Goal: Information Seeking & Learning: Check status

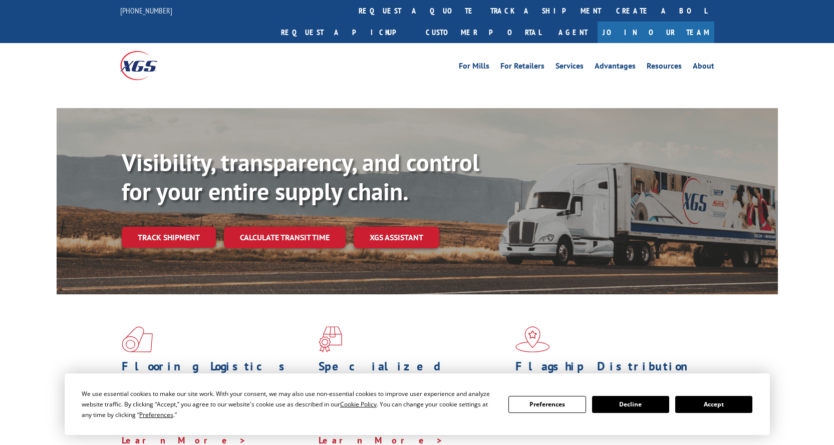
click at [483, 10] on link "track a shipment" at bounding box center [546, 11] width 126 height 22
click at [717, 407] on button "Accept" at bounding box center [713, 404] width 77 height 17
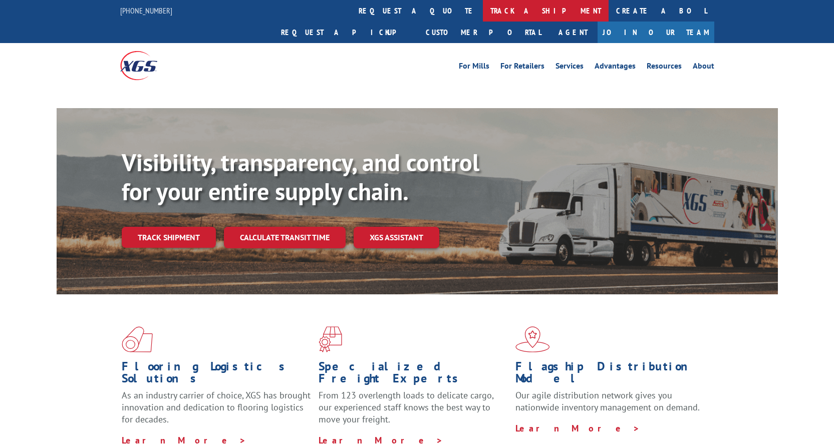
click at [483, 12] on link "track a shipment" at bounding box center [546, 11] width 126 height 22
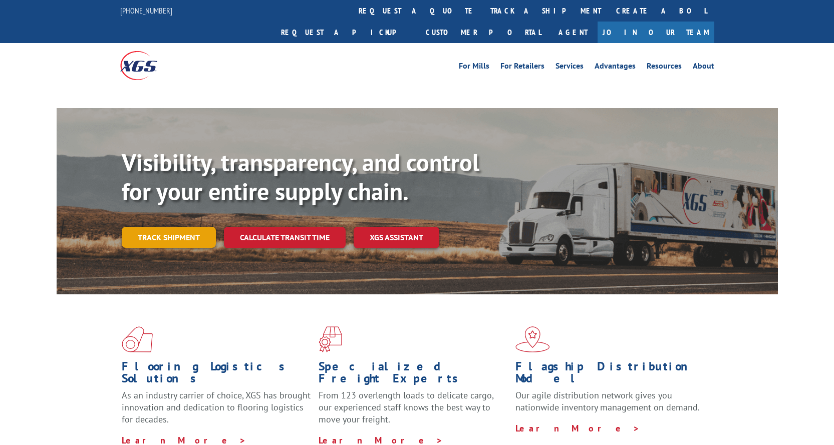
click at [166, 227] on link "Track shipment" at bounding box center [169, 237] width 94 height 21
click at [172, 227] on link "Track shipment" at bounding box center [169, 237] width 94 height 21
click at [152, 227] on link "Track shipment" at bounding box center [169, 237] width 94 height 21
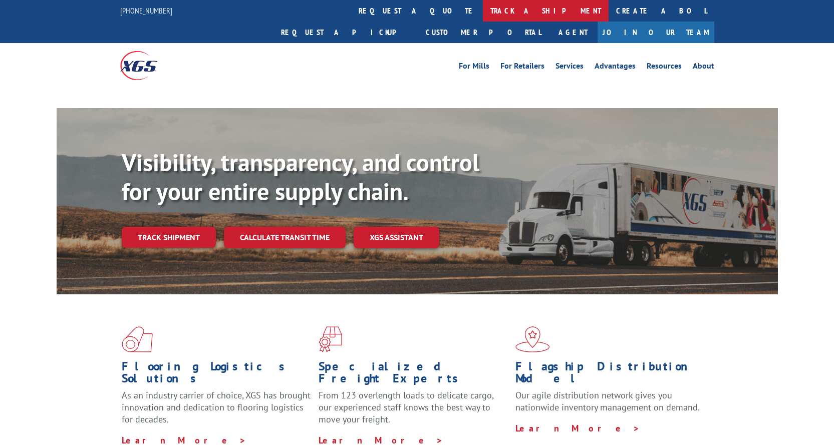
click at [483, 15] on link "track a shipment" at bounding box center [546, 11] width 126 height 22
click at [483, 13] on link "track a shipment" at bounding box center [546, 11] width 126 height 22
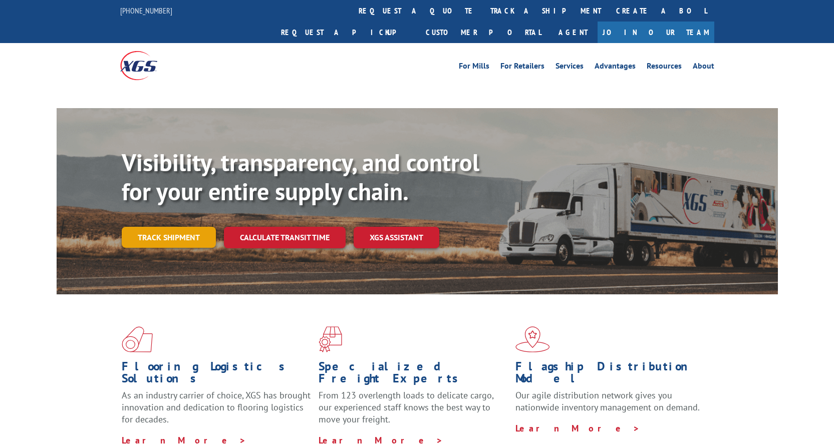
click at [170, 227] on link "Track shipment" at bounding box center [169, 237] width 94 height 21
click at [157, 227] on link "Track shipment" at bounding box center [169, 237] width 94 height 21
click at [150, 227] on link "Track shipment" at bounding box center [169, 237] width 94 height 21
click at [166, 227] on link "Track shipment" at bounding box center [169, 237] width 94 height 21
click at [163, 227] on link "Track shipment" at bounding box center [169, 237] width 94 height 21
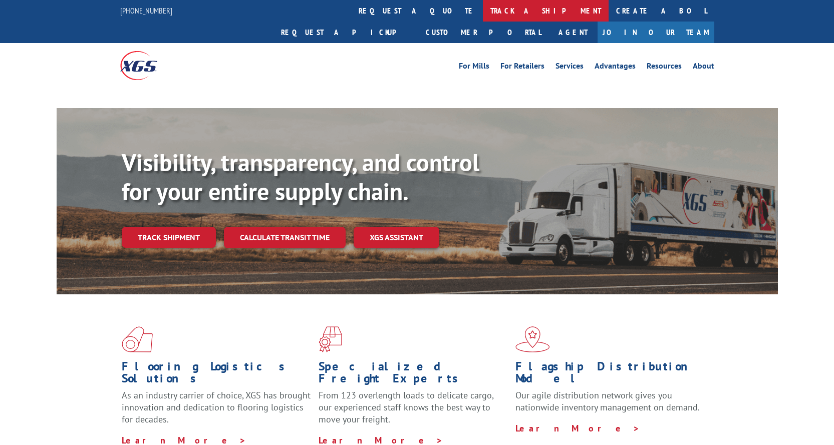
click at [483, 13] on link "track a shipment" at bounding box center [546, 11] width 126 height 22
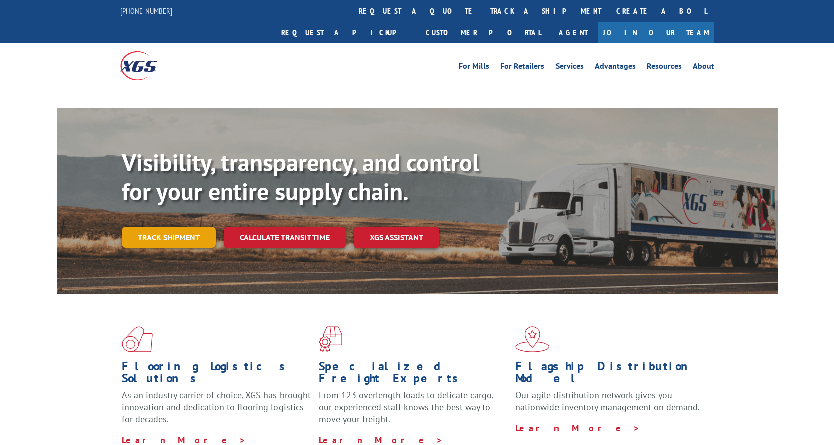
click at [168, 227] on link "Track shipment" at bounding box center [169, 237] width 94 height 21
